Goal: Information Seeking & Learning: Compare options

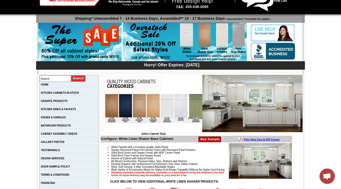
scroll to position [164, 0]
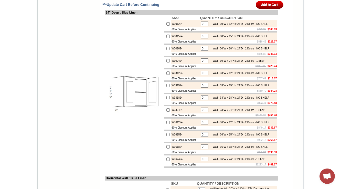
scroll to position [863, 0]
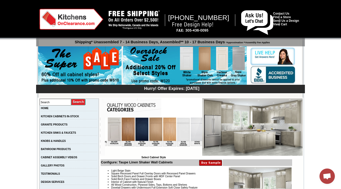
scroll to position [0, 929]
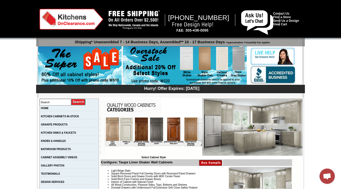
drag, startPoint x: 113, startPoint y: 154, endPoint x: 312, endPoint y: 270, distance: 230.5
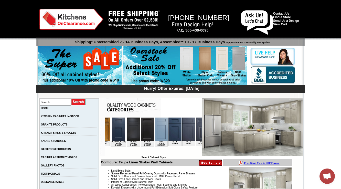
scroll to position [837, 0]
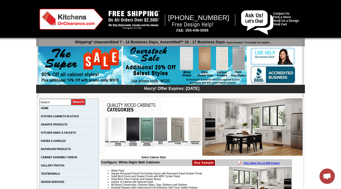
scroll to position [837, 0]
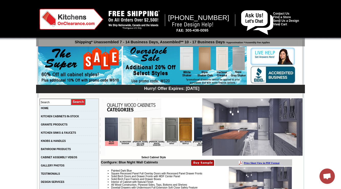
scroll to position [863, 0]
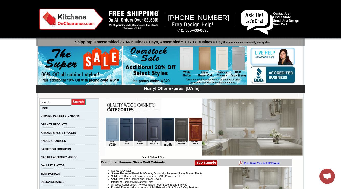
scroll to position [837, 0]
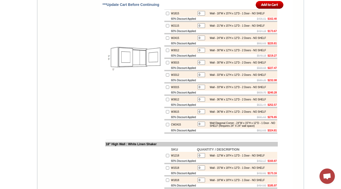
scroll to position [1193, 0]
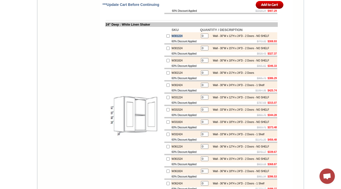
drag, startPoint x: 183, startPoint y: 92, endPoint x: 166, endPoint y: 94, distance: 17.6
click at [171, 39] on td "W301224" at bounding box center [185, 35] width 28 height 7
copy td "W301224"
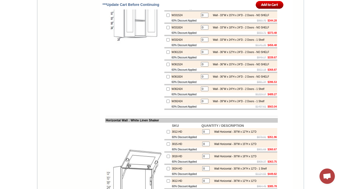
scroll to position [1267, 0]
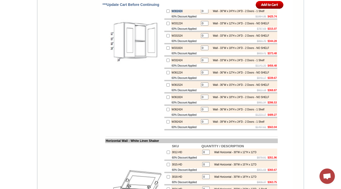
drag, startPoint x: 168, startPoint y: 73, endPoint x: 164, endPoint y: 73, distance: 4.1
click at [165, 15] on tr "W302424 0 Wall - 30"W x 24"H x 24"D - 2 Doors - 1 Shelf" at bounding box center [221, 10] width 113 height 7
copy tr "W302424"
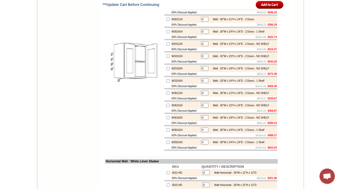
scroll to position [1346, 0]
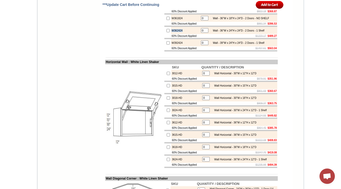
drag, startPoint x: 177, startPoint y: 93, endPoint x: 166, endPoint y: 95, distance: 11.2
click at [171, 34] on td "W362424" at bounding box center [185, 30] width 28 height 7
copy td "W362424"
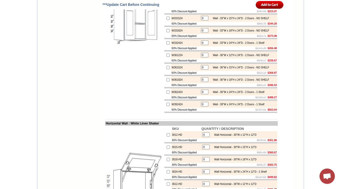
scroll to position [1244, 0]
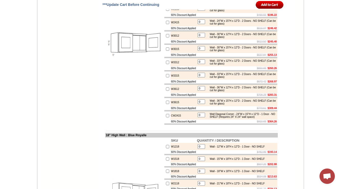
scroll to position [883, 0]
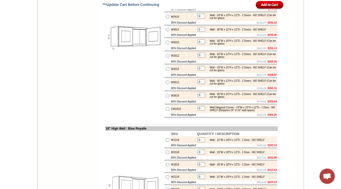
scroll to position [864, 0]
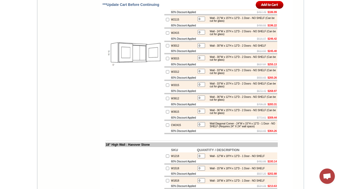
scroll to position [837, 0]
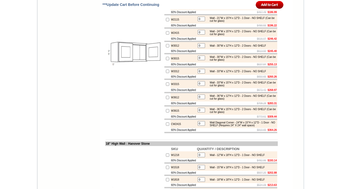
scroll to position [837, 0]
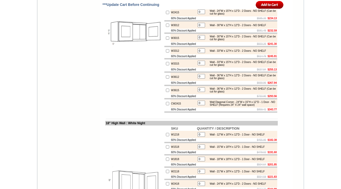
scroll to position [837, 0]
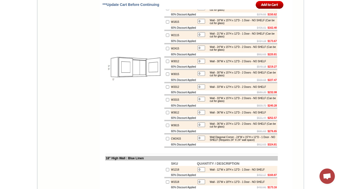
scroll to position [861, 0]
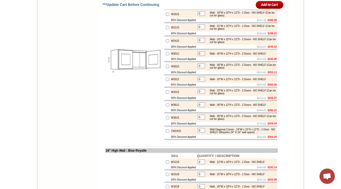
scroll to position [865, 0]
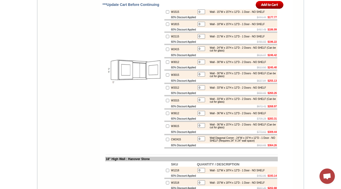
scroll to position [837, 0]
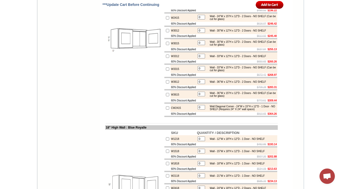
scroll to position [857, 0]
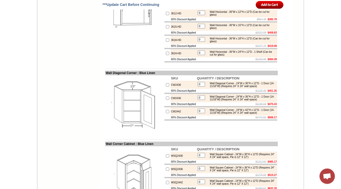
scroll to position [1427, 0]
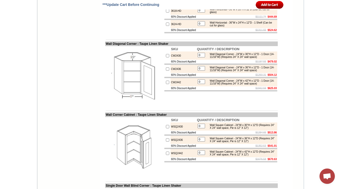
scroll to position [1421, 0]
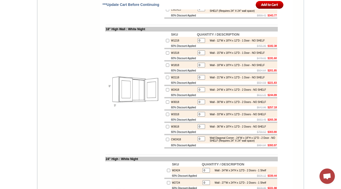
scroll to position [983, 0]
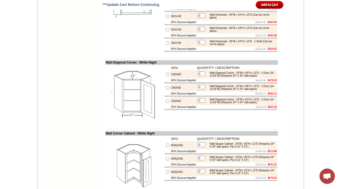
scroll to position [1401, 0]
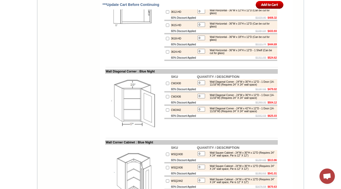
scroll to position [1427, 0]
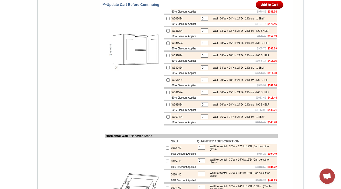
scroll to position [1229, 0]
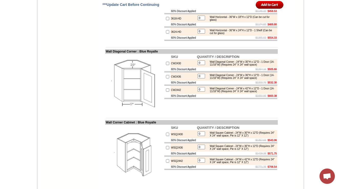
scroll to position [1427, 0]
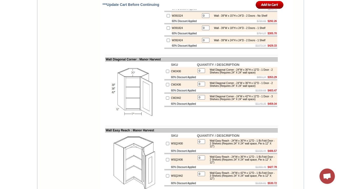
scroll to position [1427, 0]
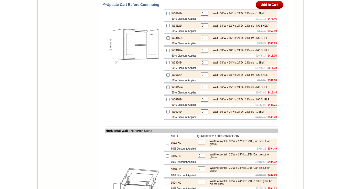
scroll to position [1229, 0]
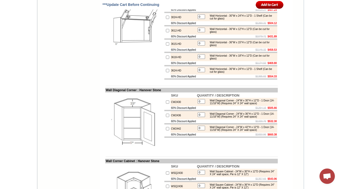
scroll to position [1401, 0]
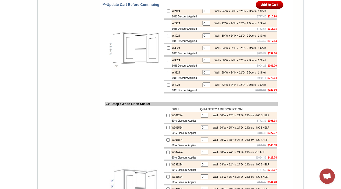
scroll to position [1126, 0]
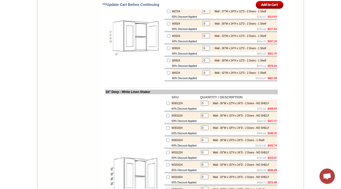
drag, startPoint x: 177, startPoint y: 54, endPoint x: 166, endPoint y: 54, distance: 11.0
copy td "W2424"
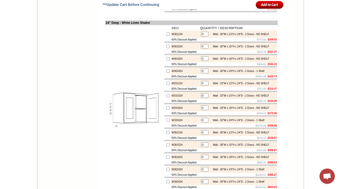
scroll to position [1187, 0]
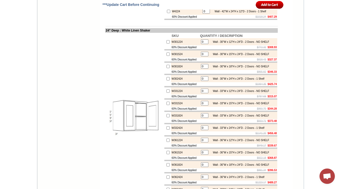
drag, startPoint x: 48, startPoint y: 19, endPoint x: 121, endPoint y: 52, distance: 80.7
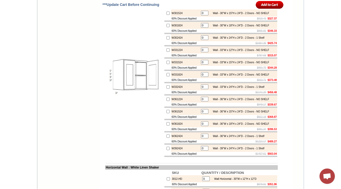
scroll to position [1249, 0]
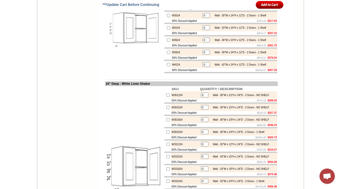
scroll to position [1126, 0]
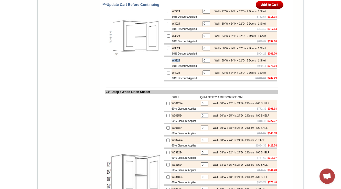
drag, startPoint x: 180, startPoint y: 120, endPoint x: 150, endPoint y: 142, distance: 37.2
click at [172, 64] on td "W3924" at bounding box center [187, 60] width 30 height 7
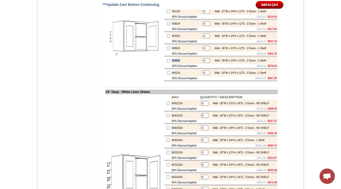
copy td "W3924"
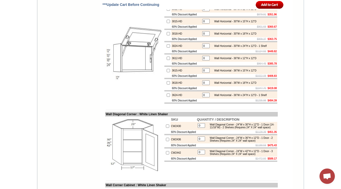
scroll to position [1419, 0]
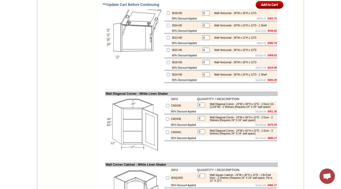
drag, startPoint x: 261, startPoint y: 54, endPoint x: 274, endPoint y: 52, distance: 12.9
click at [140, 60] on img at bounding box center [135, 32] width 58 height 58
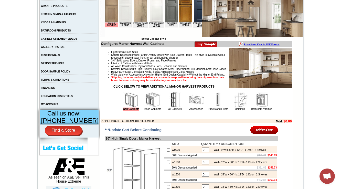
scroll to position [123, 0]
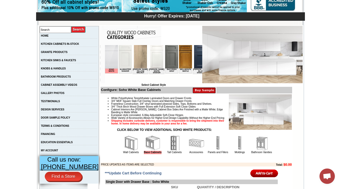
scroll to position [185, 0]
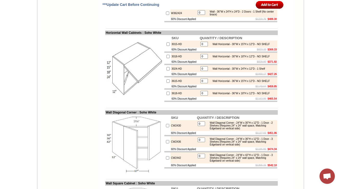
scroll to position [1196, 0]
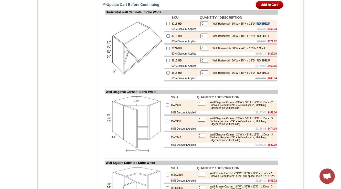
drag, startPoint x: 259, startPoint y: 73, endPoint x: 267, endPoint y: 76, distance: 8.0
click at [267, 25] on div "Wall Horizontal - 30"W x 15"H x 12"D - NO SHELF" at bounding box center [240, 23] width 60 height 3
copy div "- NO SHELF"
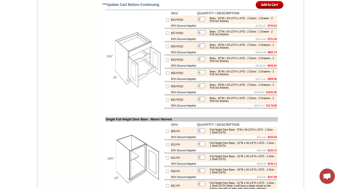
scroll to position [841, 0]
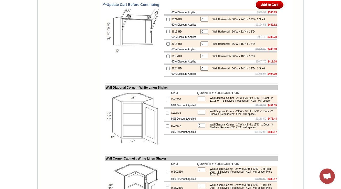
scroll to position [1418, 0]
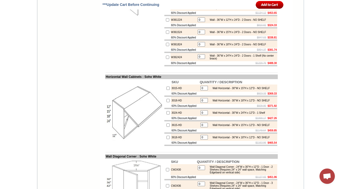
scroll to position [1193, 0]
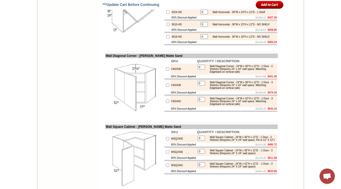
scroll to position [1234, 0]
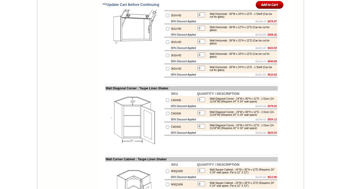
scroll to position [1401, 0]
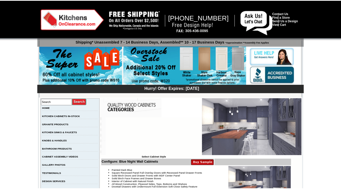
scroll to position [1427, 0]
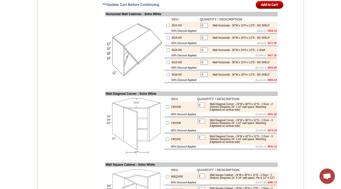
scroll to position [1196, 0]
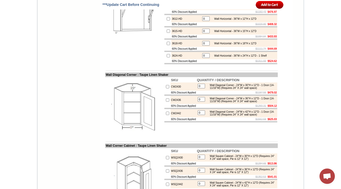
scroll to position [184, 0]
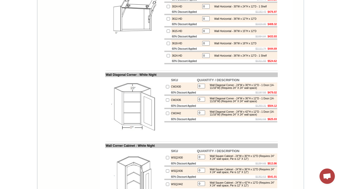
scroll to position [184, 0]
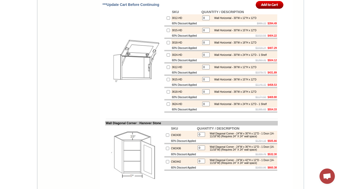
scroll to position [1373, 0]
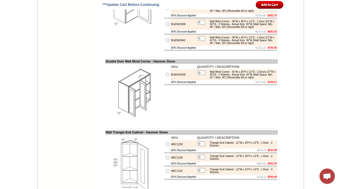
scroll to position [184, 0]
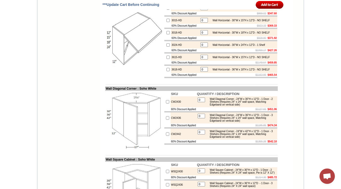
scroll to position [1217, 0]
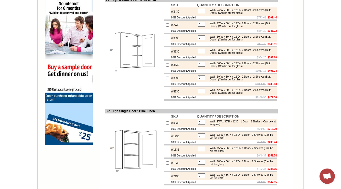
scroll to position [184, 0]
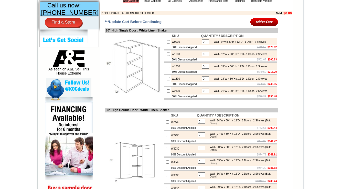
scroll to position [225, 0]
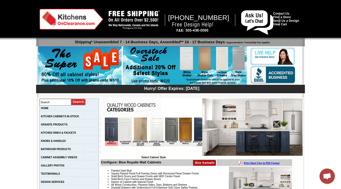
scroll to position [184, 0]
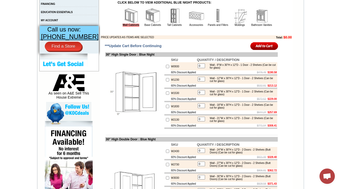
scroll to position [205, 0]
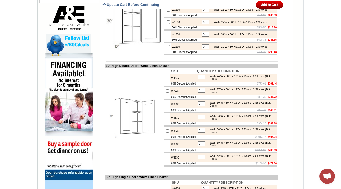
scroll to position [327, 0]
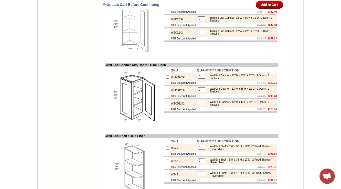
scroll to position [199, 0]
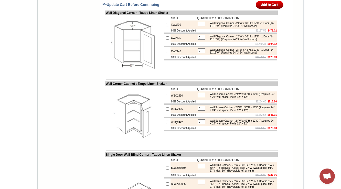
scroll to position [1565, 0]
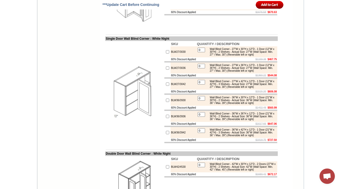
scroll to position [1586, 0]
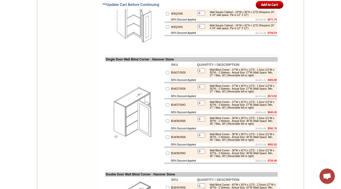
scroll to position [1565, 0]
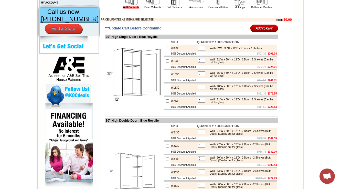
scroll to position [225, 0]
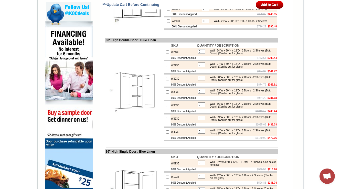
scroll to position [322, 0]
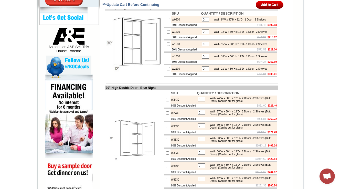
scroll to position [328, 0]
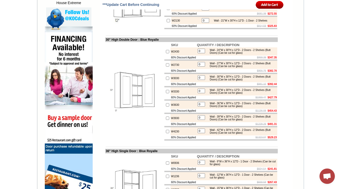
scroll to position [307, 0]
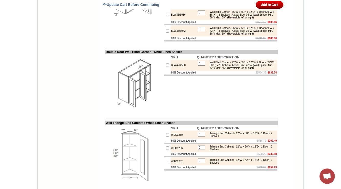
scroll to position [1708, 0]
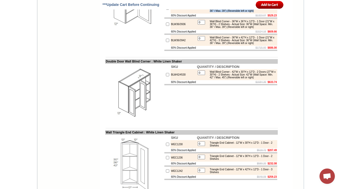
drag, startPoint x: 242, startPoint y: 103, endPoint x: 210, endPoint y: 92, distance: 33.7
click at [210, 13] on td "Wall Blind Corner - 36"W x 30"H x 12"D - 1 Door (21"W x 30"H) - 2 Shelves - Act…" at bounding box center [241, 8] width 69 height 9
copy div "Wall Blind Corner - 36"W x 30"H x 12"D - 1 Door (21"W x 30"H) - 2 Shelves - Act…"
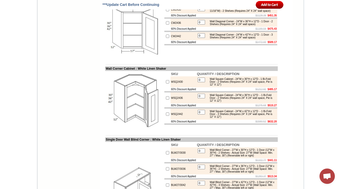
scroll to position [1522, 0]
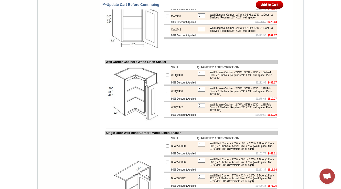
drag, startPoint x: 209, startPoint y: 70, endPoint x: 230, endPoint y: 77, distance: 22.6
click at [230, 6] on div "Wall Diagonal Corner - 24"W x 30"H x 12"D - 1 Door (14-11/16"W) - 2 Shelves (Re…" at bounding box center [241, 3] width 69 height 6
copy div "Wall Diagonal Corner - 24"W x 30"H x 12"D - 1 Door (14-11/16"W) - 2 Shelves (Re…"
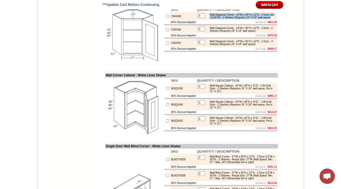
scroll to position [1501, 0]
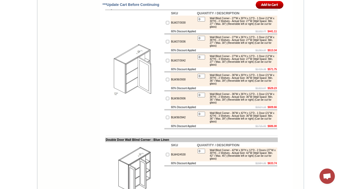
scroll to position [1667, 0]
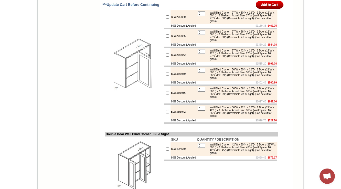
scroll to position [1667, 0]
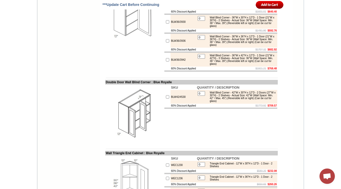
scroll to position [1687, 0]
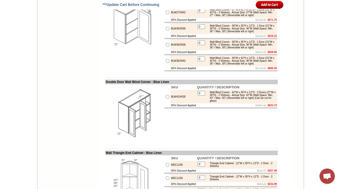
drag, startPoint x: 225, startPoint y: 59, endPoint x: 210, endPoint y: 49, distance: 18.1
copy div "Wall Blind Corner - 27"W x 30"H x 12"D - 1 Door (12"W x 30"H) - 2 Shelves - Act…"
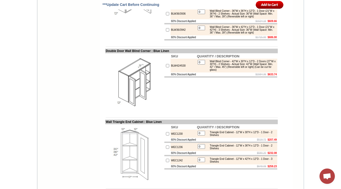
scroll to position [1831, 0]
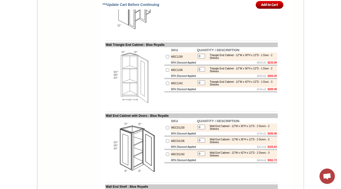
scroll to position [1790, 0]
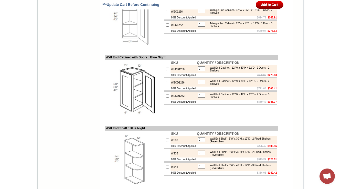
scroll to position [1832, 0]
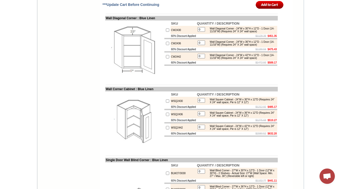
scroll to position [1480, 0]
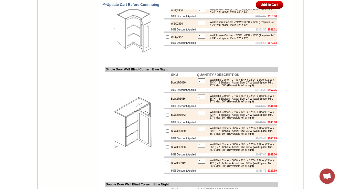
scroll to position [1583, 0]
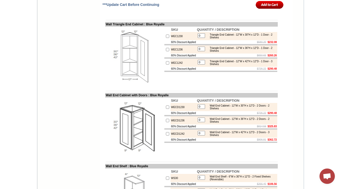
scroll to position [1480, 0]
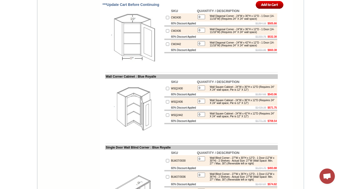
drag, startPoint x: 103, startPoint y: 80, endPoint x: 118, endPoint y: 81, distance: 14.9
click at [118, 8] on td "Wall Diagonal Corner : Blue Royalle" at bounding box center [191, 5] width 173 height 5
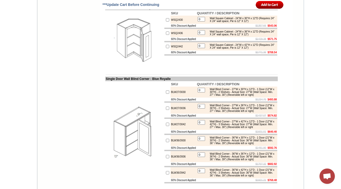
scroll to position [1583, 0]
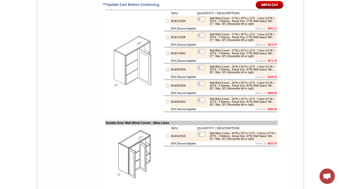
scroll to position [1480, 0]
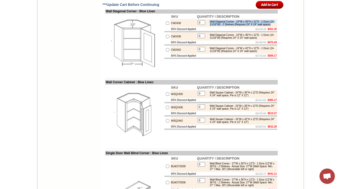
click at [228, 26] on div "Wall Diagonal Corner - 24"W x 30"H x 12"D - 1 Door (14-11/16"W) - 2 Shelves (Re…" at bounding box center [241, 23] width 69 height 6
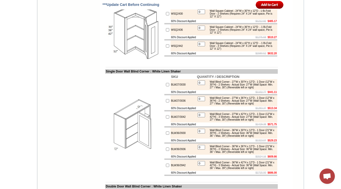
scroll to position [1604, 0]
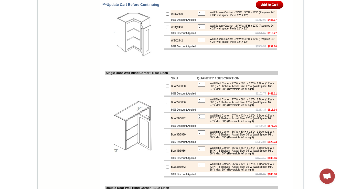
scroll to position [1561, 0]
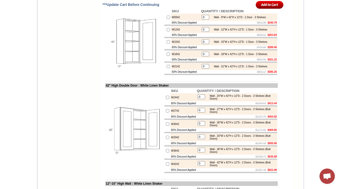
scroll to position [632, 0]
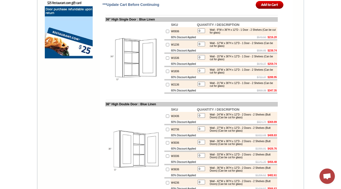
scroll to position [428, 0]
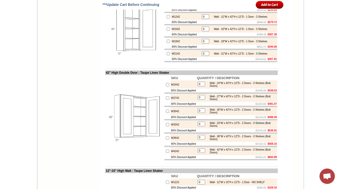
scroll to position [632, 0]
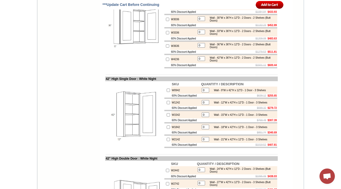
scroll to position [632, 0]
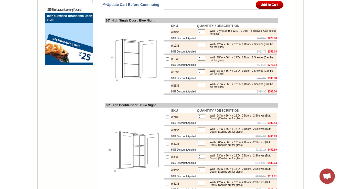
scroll to position [449, 0]
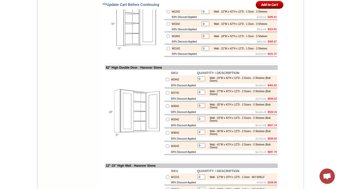
scroll to position [632, 0]
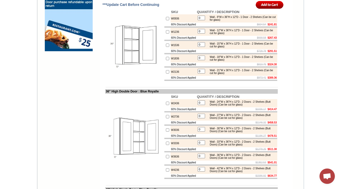
scroll to position [449, 0]
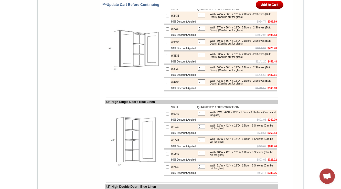
scroll to position [531, 0]
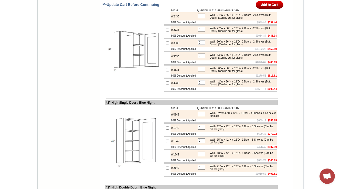
scroll to position [531, 0]
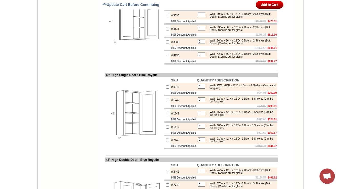
scroll to position [531, 0]
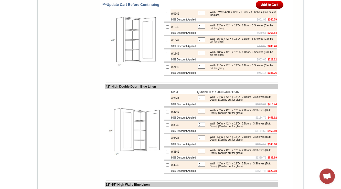
scroll to position [633, 0]
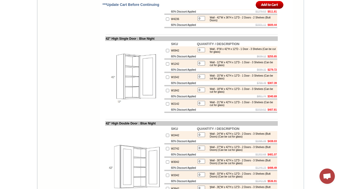
scroll to position [633, 0]
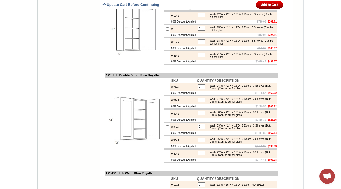
scroll to position [633, 0]
